Goal: Task Accomplishment & Management: Use online tool/utility

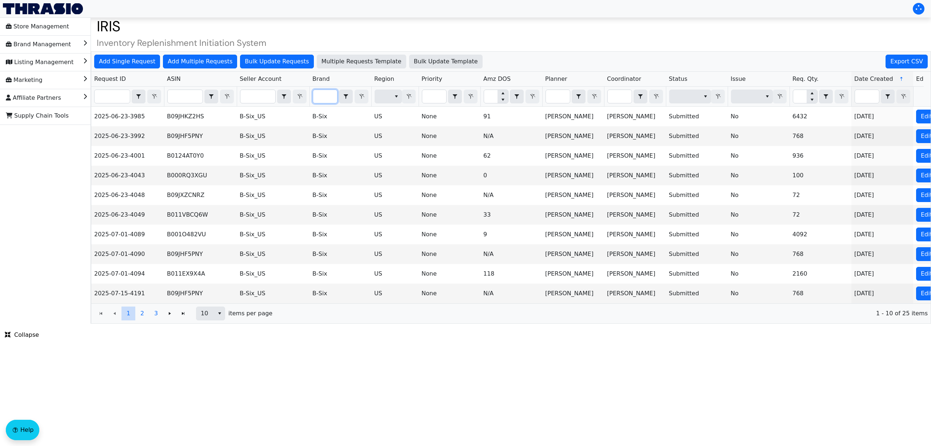
click at [321, 98] on input "Filter" at bounding box center [325, 96] width 24 height 13
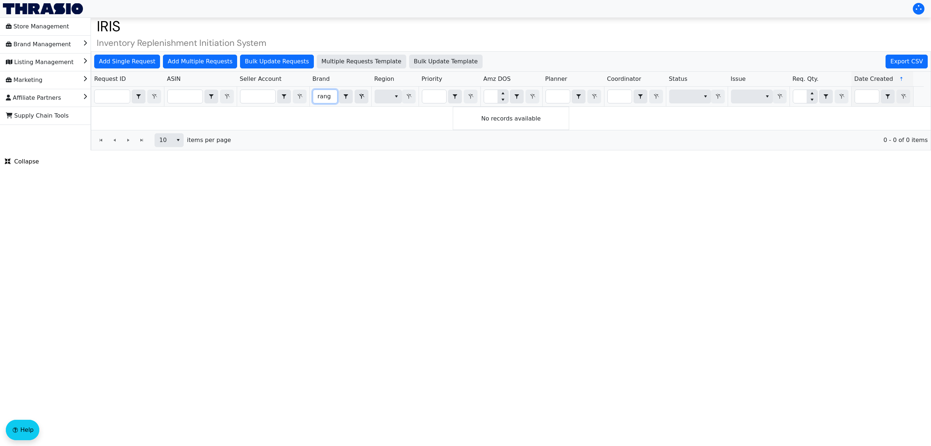
type input "rang"
click at [137, 66] on button "Add Single Request" at bounding box center [127, 62] width 66 height 14
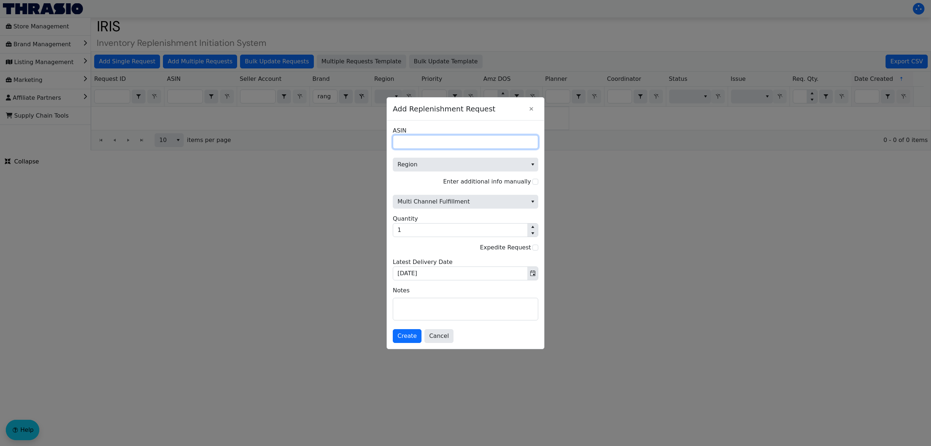
click at [397, 135] on input "ASIN" at bounding box center [466, 142] width 146 height 14
paste input "B011EX9X2W"
type input "B011EX9X2W"
click at [418, 165] on span "Region" at bounding box center [461, 164] width 126 height 9
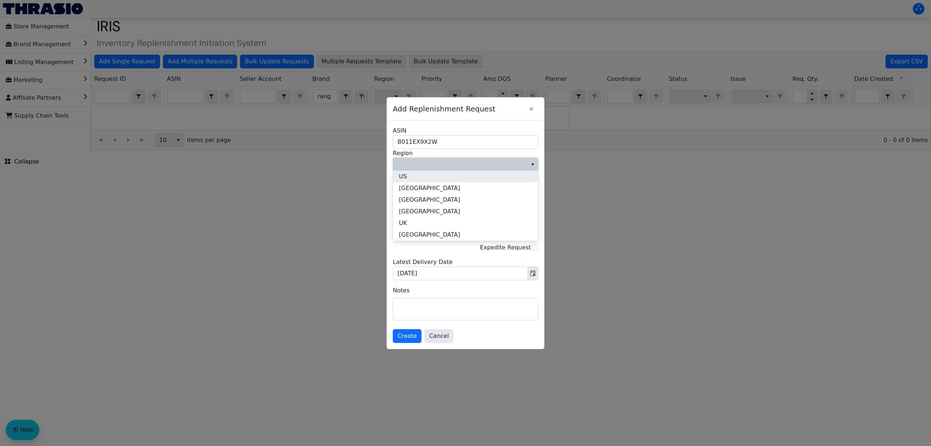
click at [418, 180] on li "US" at bounding box center [465, 177] width 145 height 12
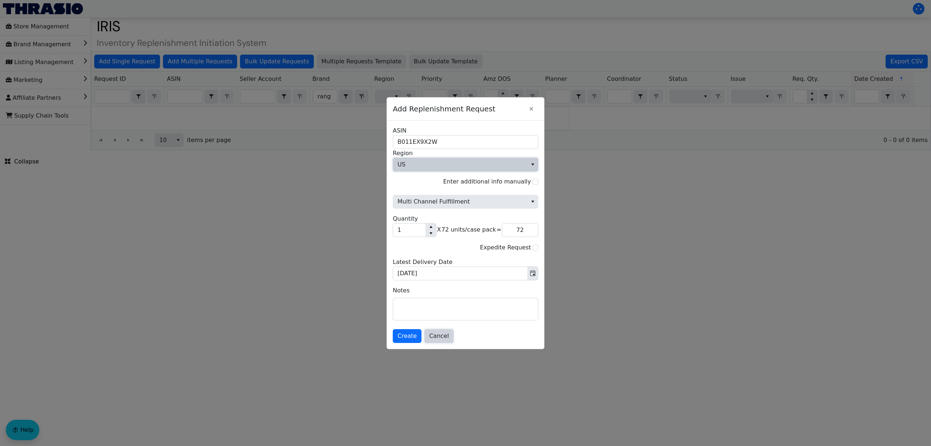
click at [438, 339] on span "Cancel" at bounding box center [439, 335] width 20 height 9
